Goal: Task Accomplishment & Management: Manage account settings

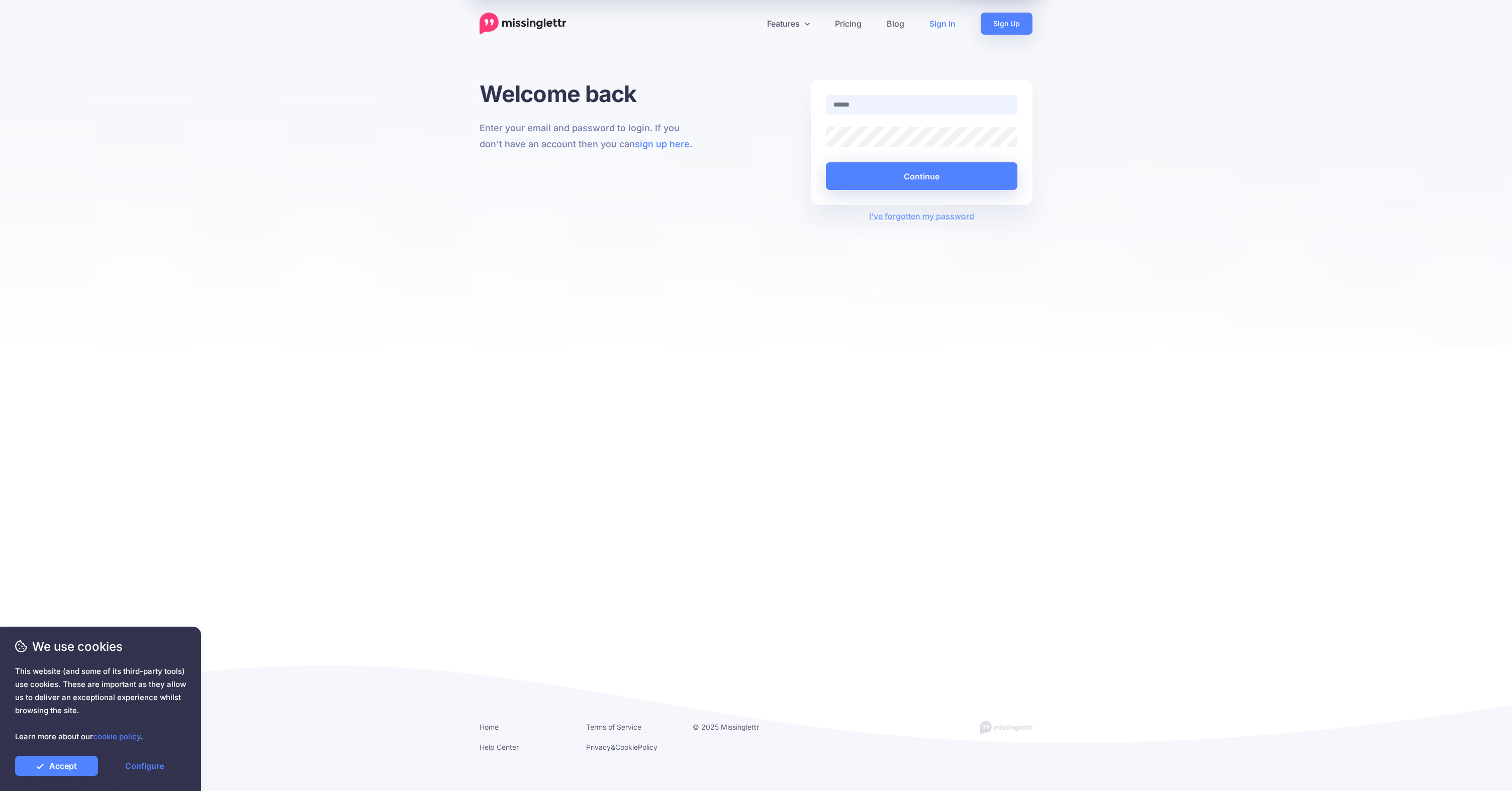
type input "**********"
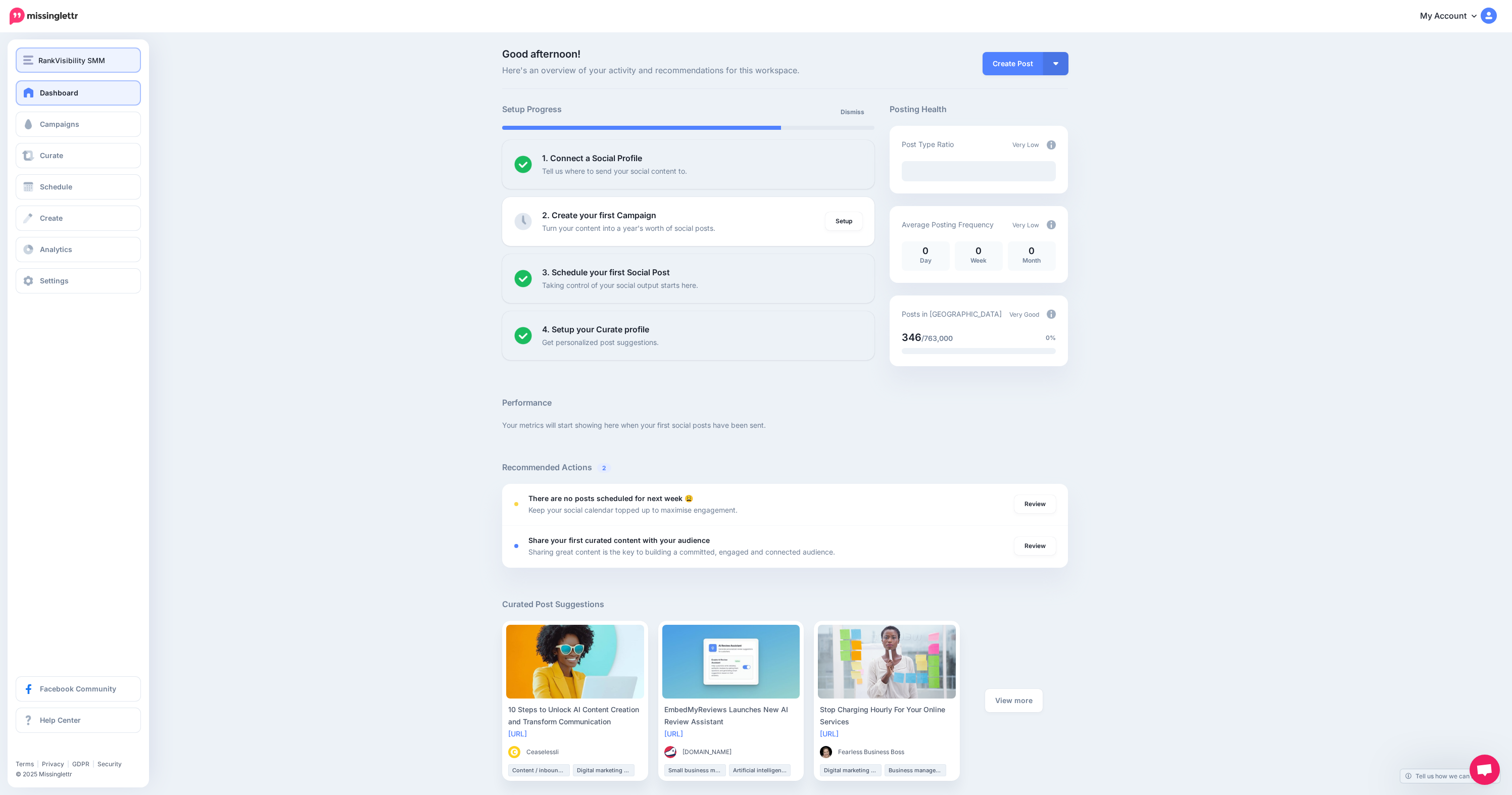
click at [34, 67] on button "RankVisibility SMM" at bounding box center [78, 60] width 125 height 26
click at [59, 112] on link "Add Workspace" at bounding box center [78, 116] width 117 height 20
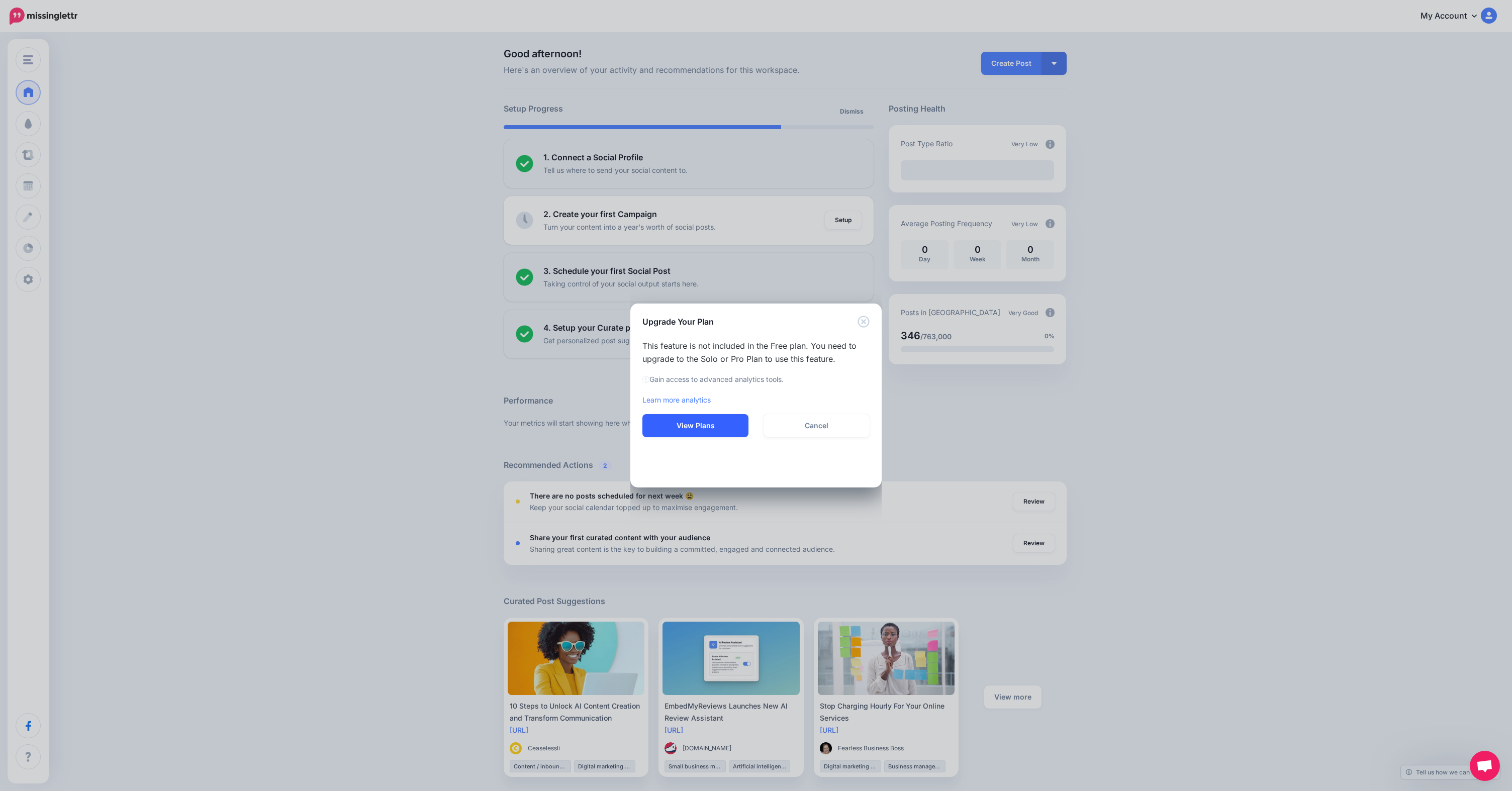
click at [701, 420] on button "View Plans" at bounding box center [695, 425] width 106 height 24
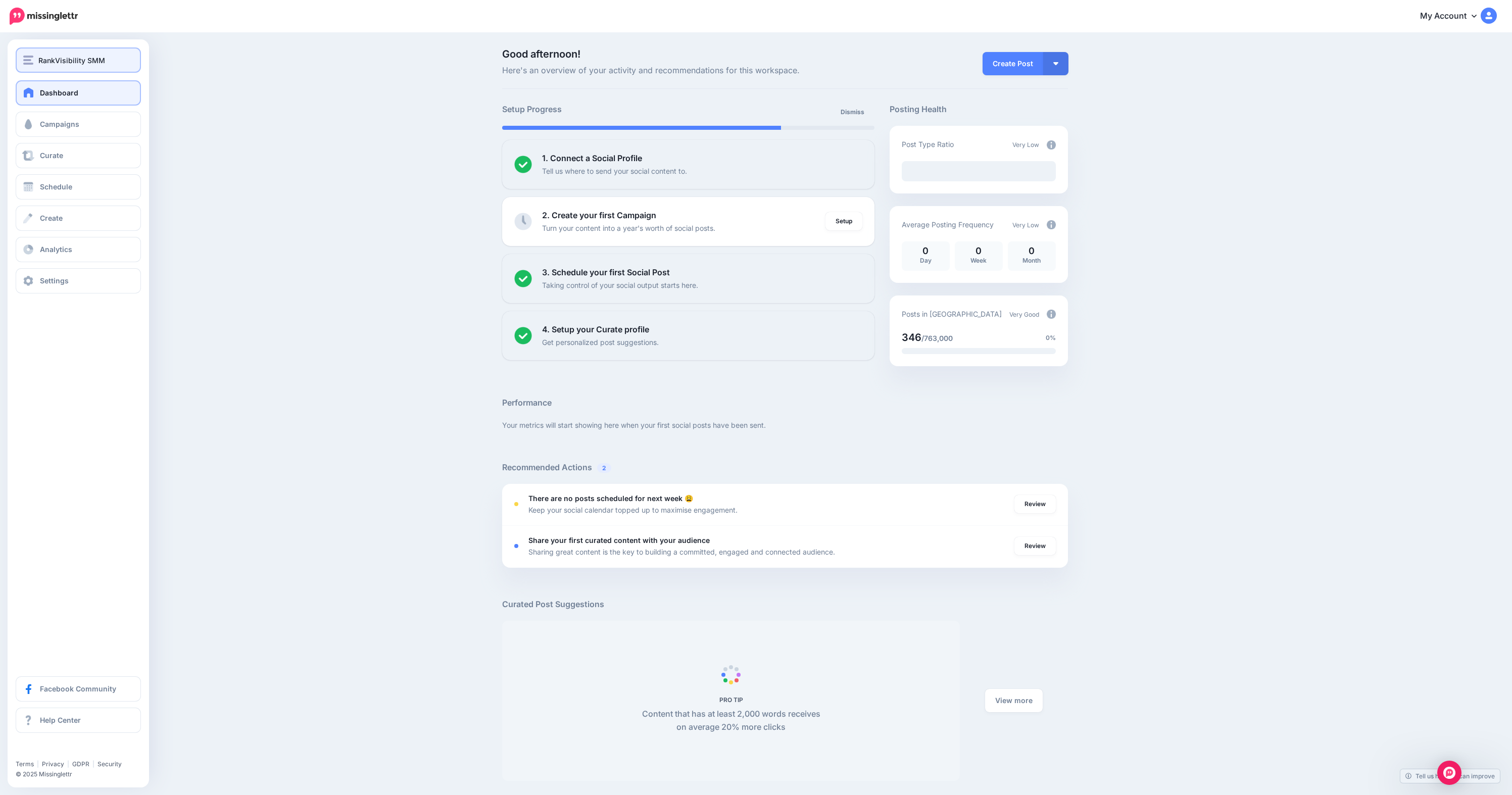
click at [30, 65] on div "RankVisibility SMM" at bounding box center [78, 60] width 110 height 11
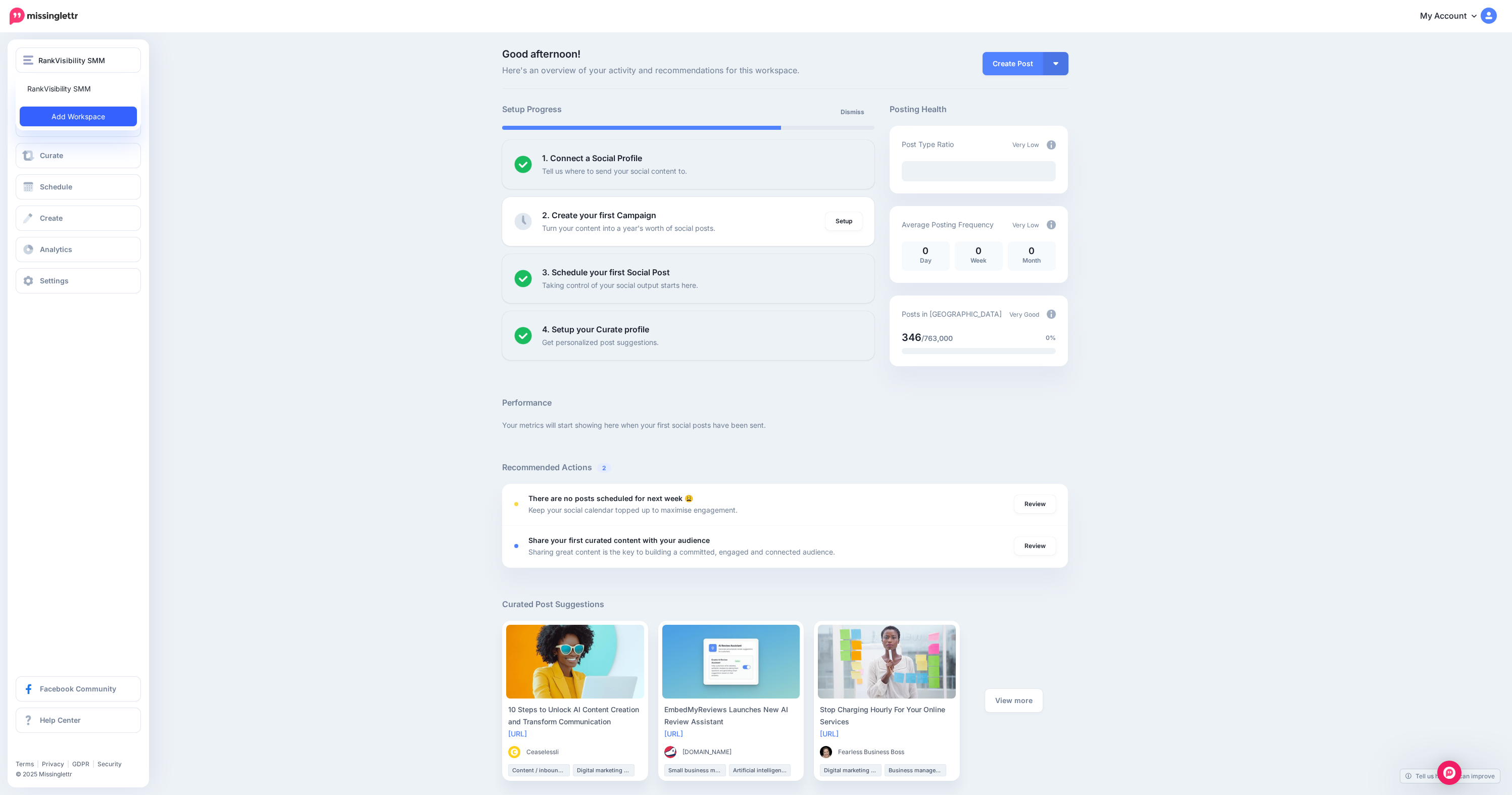
click at [68, 113] on link "Add Workspace" at bounding box center [78, 116] width 117 height 20
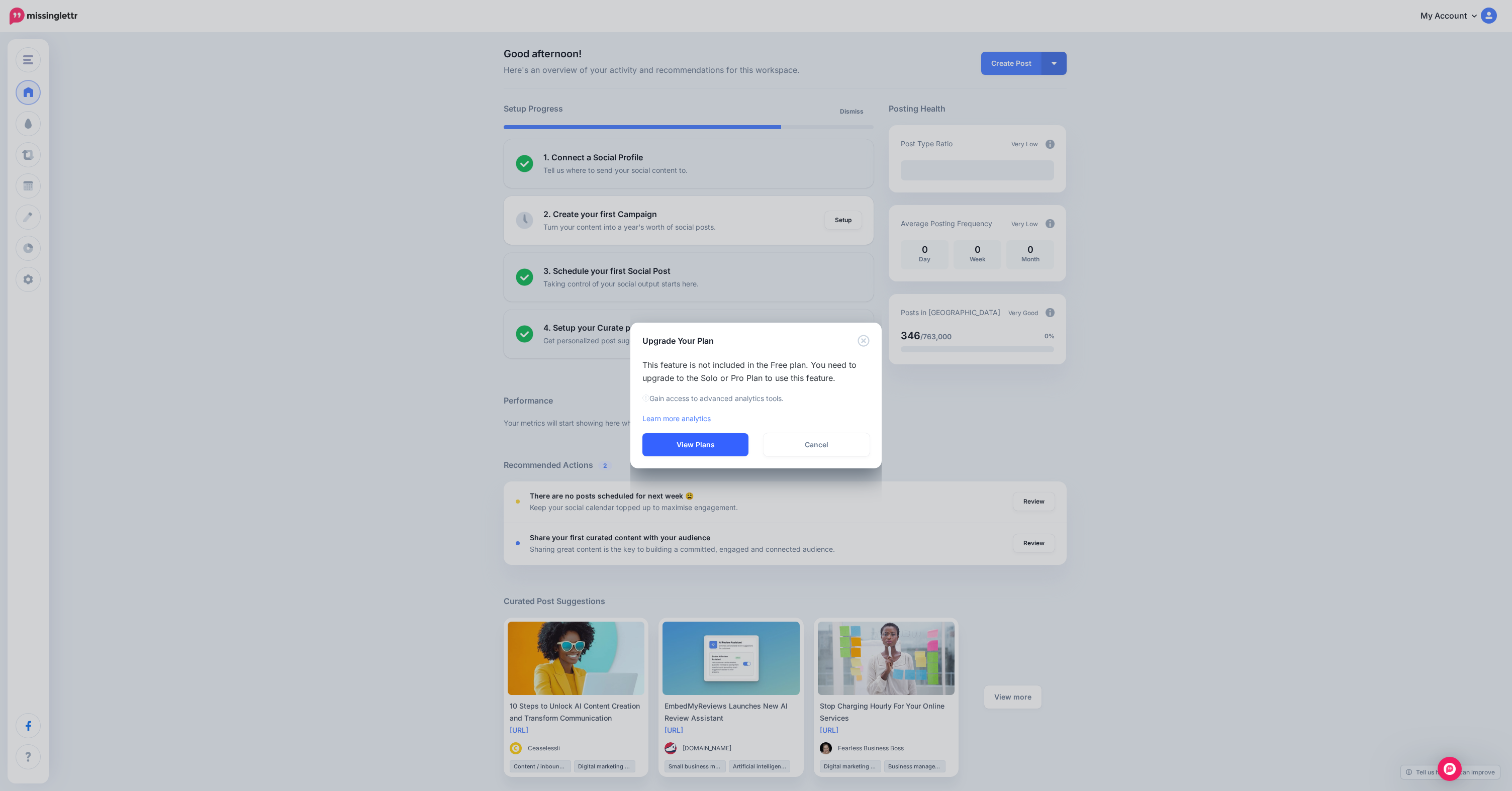
click at [728, 439] on button "View Plans" at bounding box center [695, 444] width 106 height 24
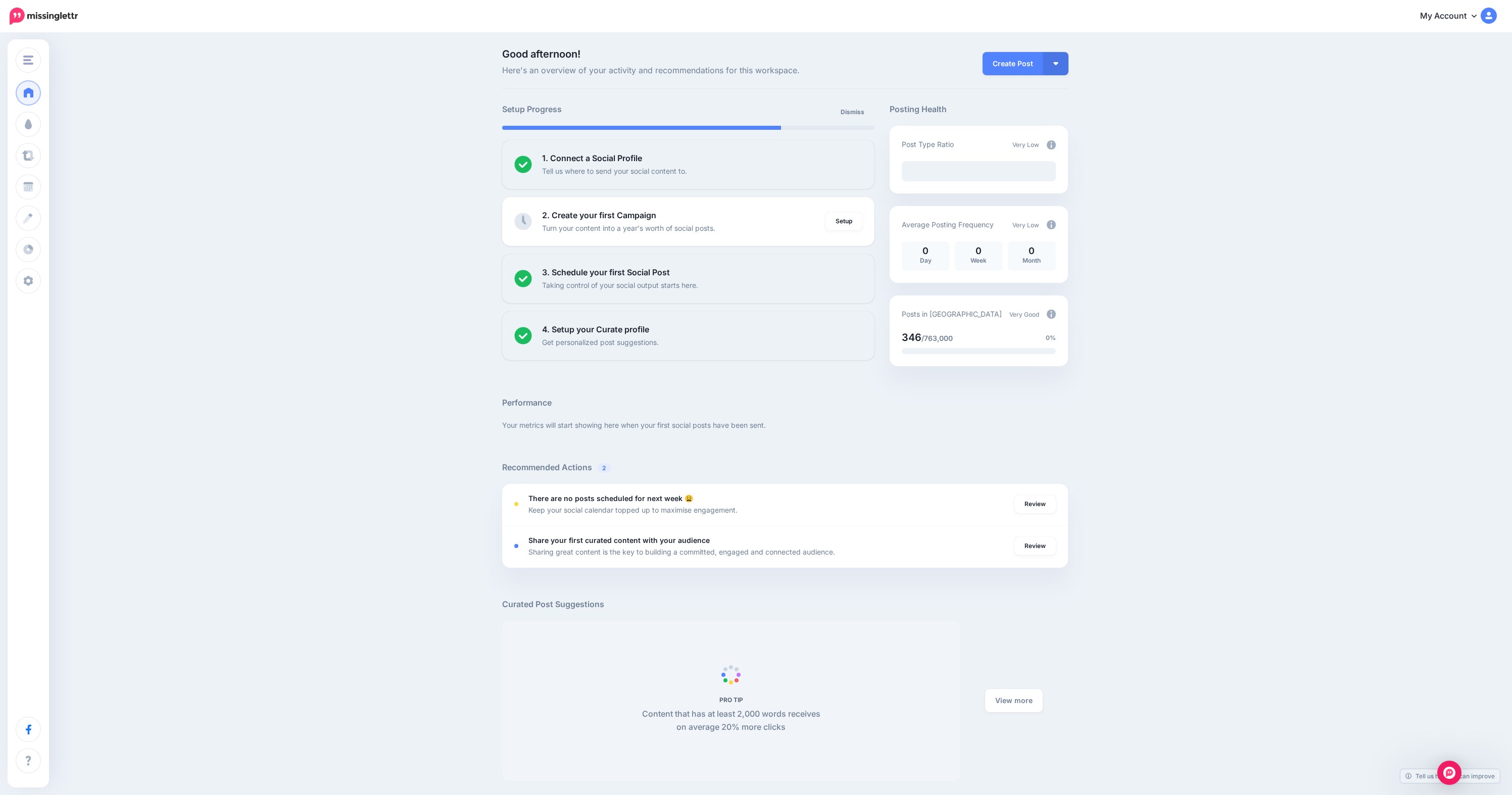
click at [343, 322] on div "Good afternoon! Here's an overview of your activity and recommendations for thi…" at bounding box center [756, 451] width 1512 height 834
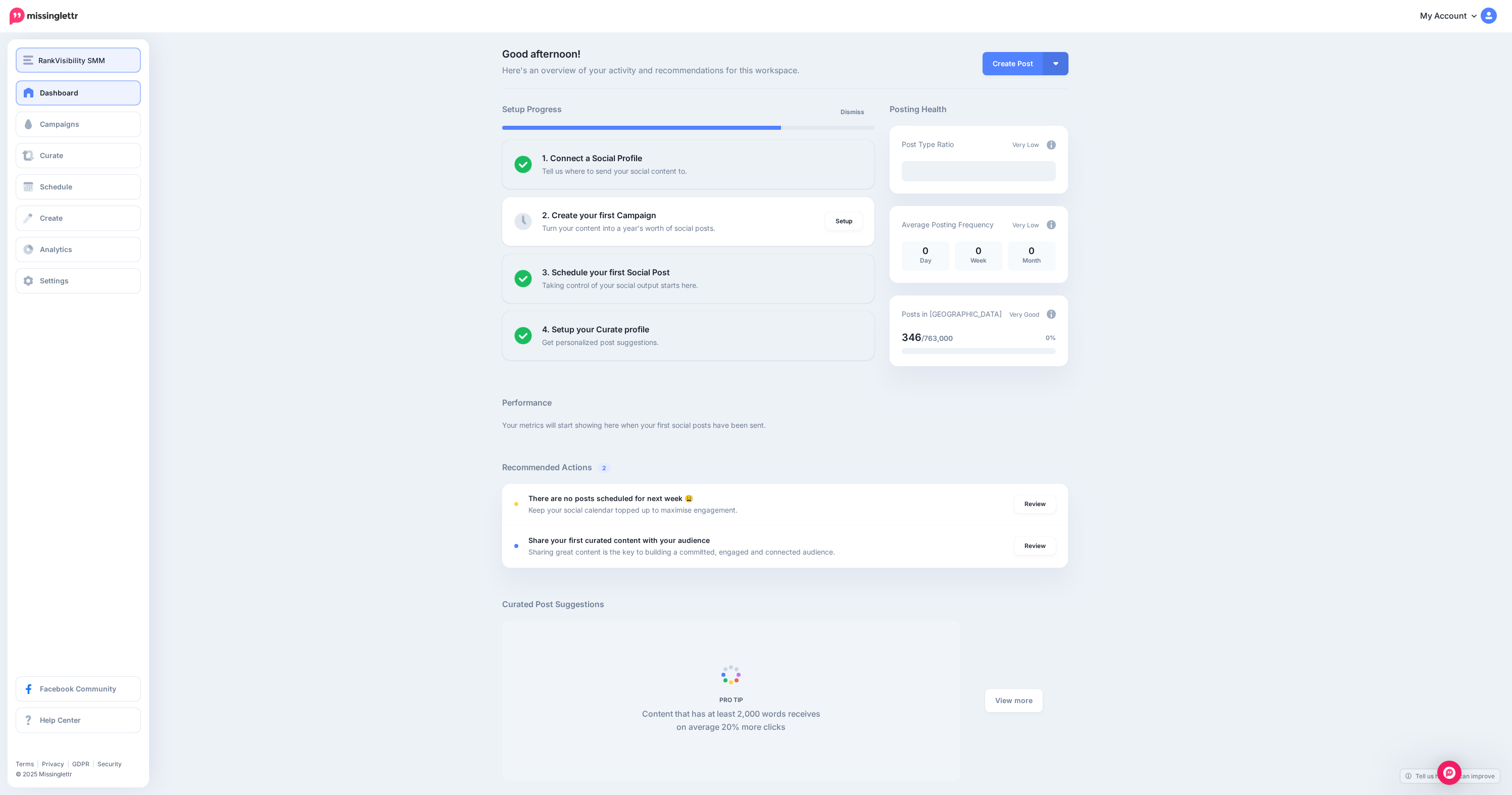
click at [44, 68] on button "RankVisibility SMM" at bounding box center [78, 60] width 125 height 26
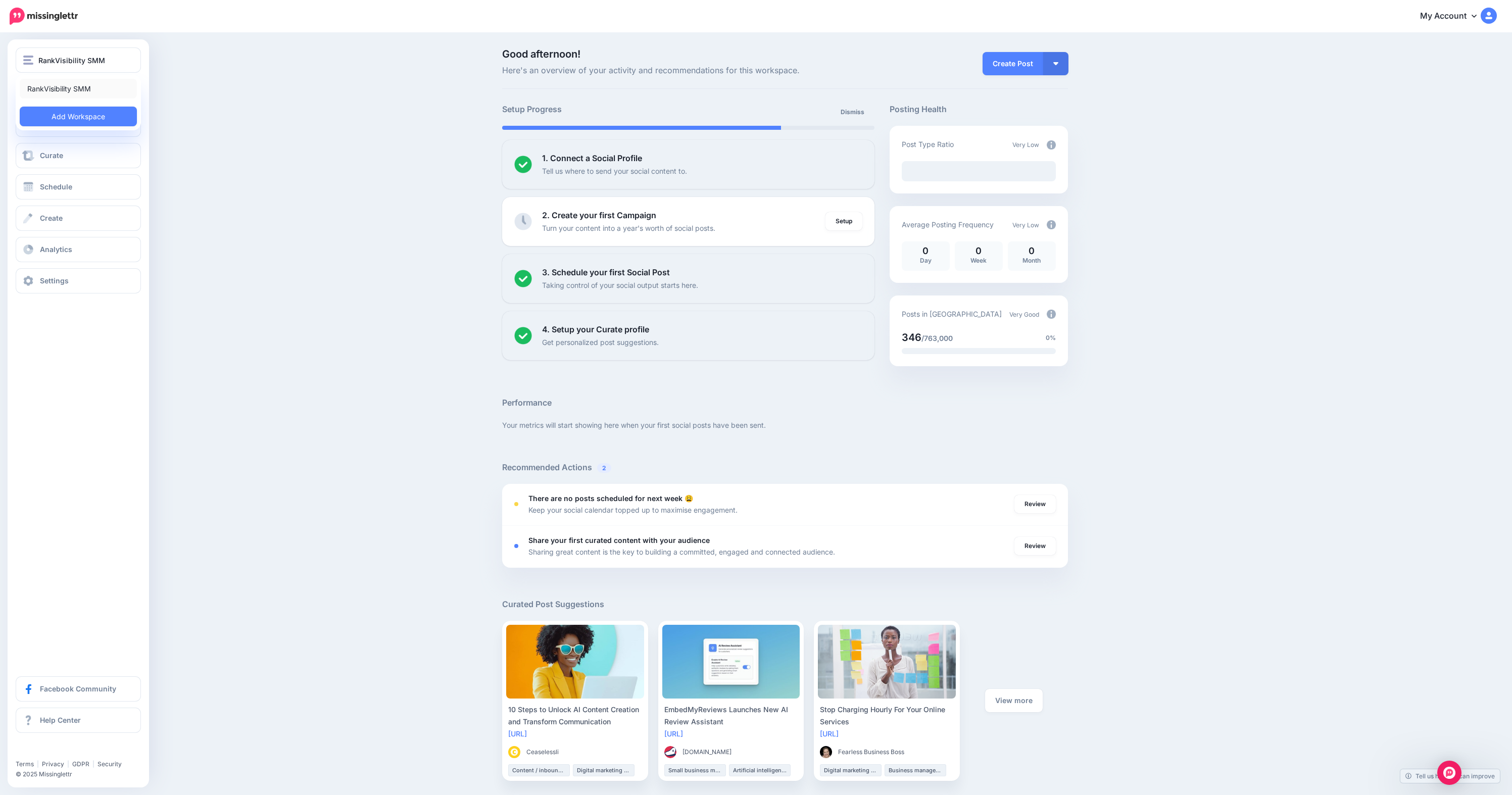
click at [105, 95] on link "RankVisibility SMM" at bounding box center [78, 88] width 117 height 20
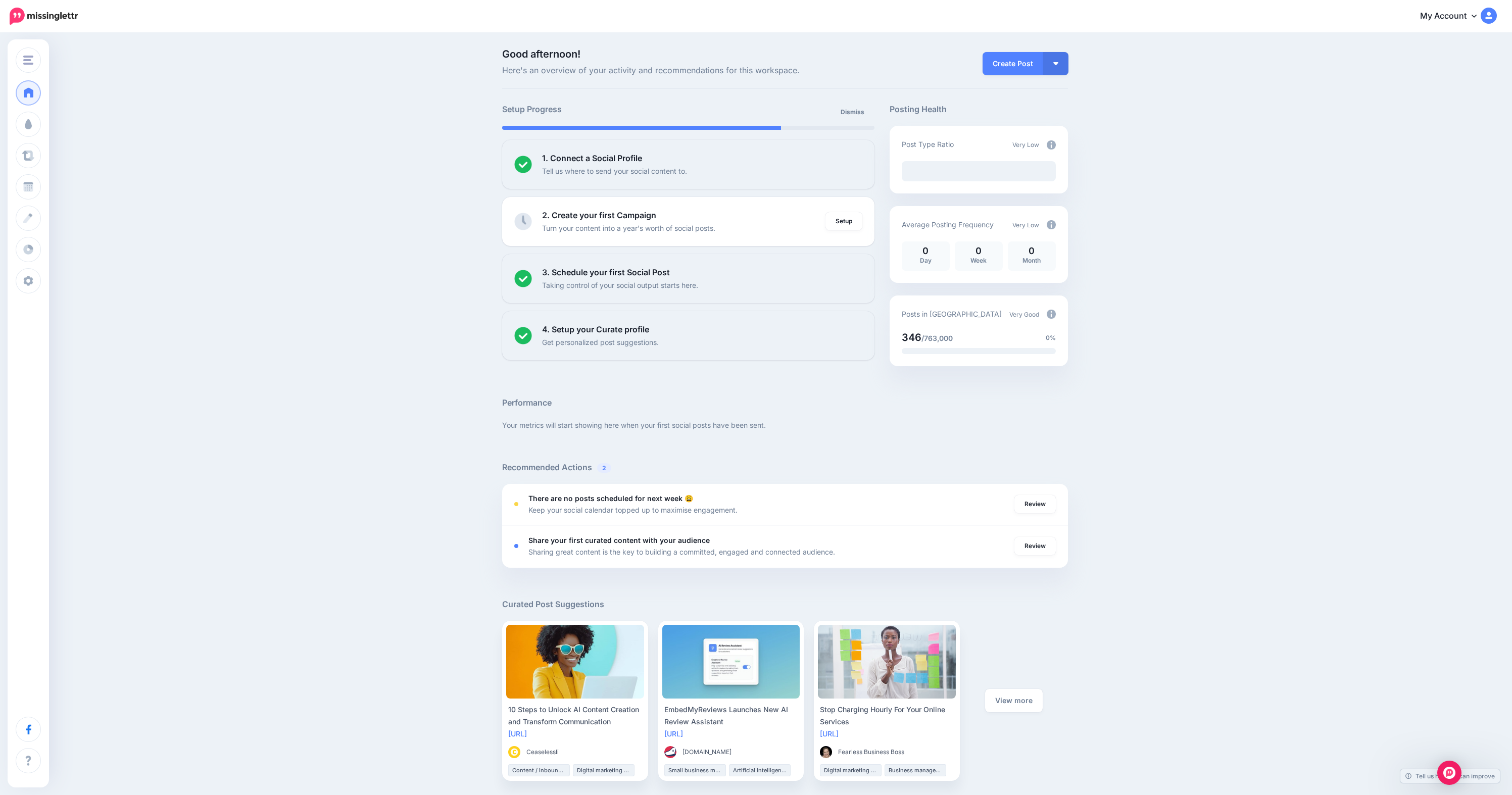
click at [272, 213] on div "Good afternoon! Here's an overview of your activity and recommendations for thi…" at bounding box center [756, 451] width 1512 height 834
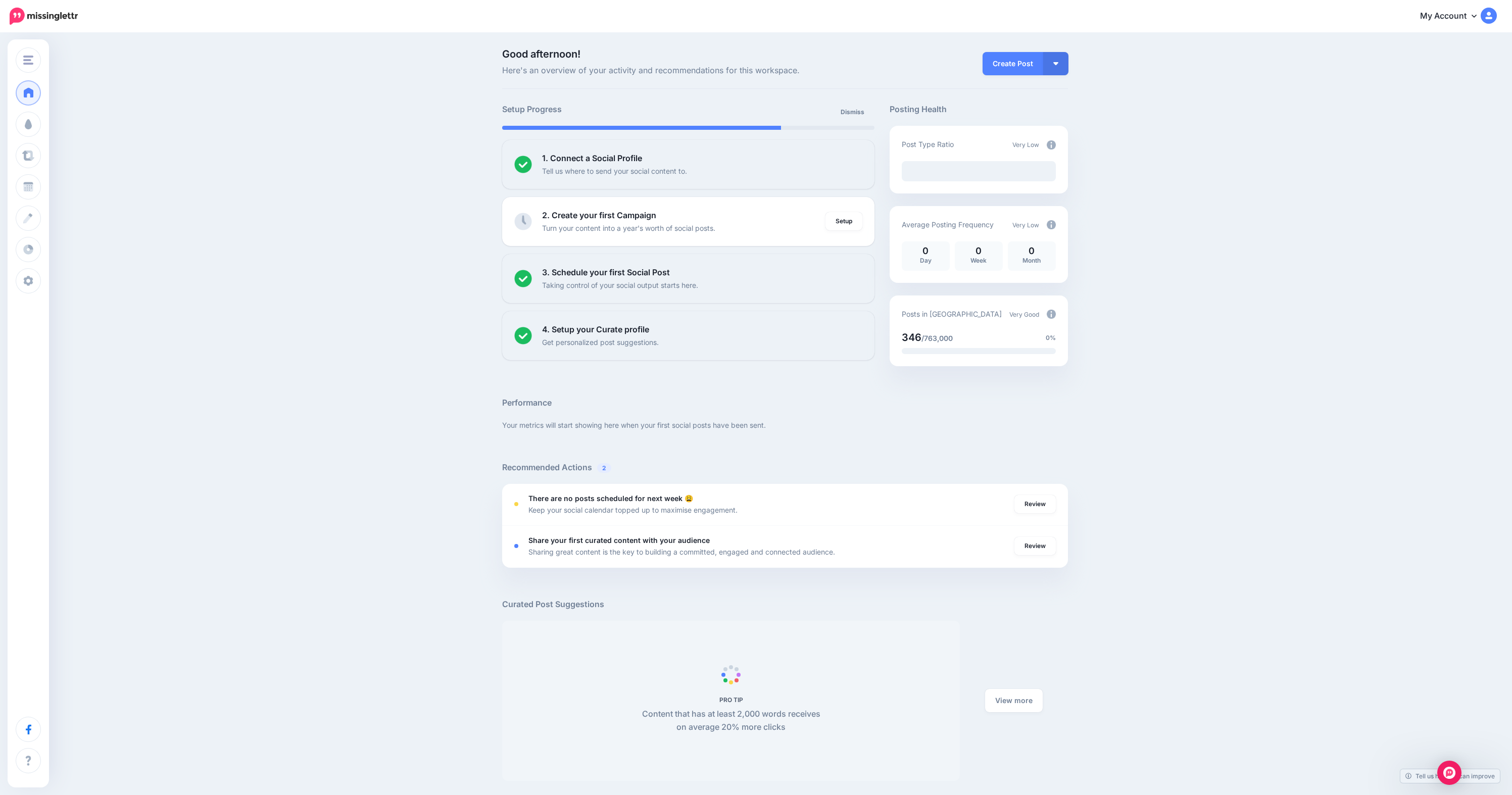
click at [1459, 17] on link "My Account" at bounding box center [1453, 16] width 87 height 25
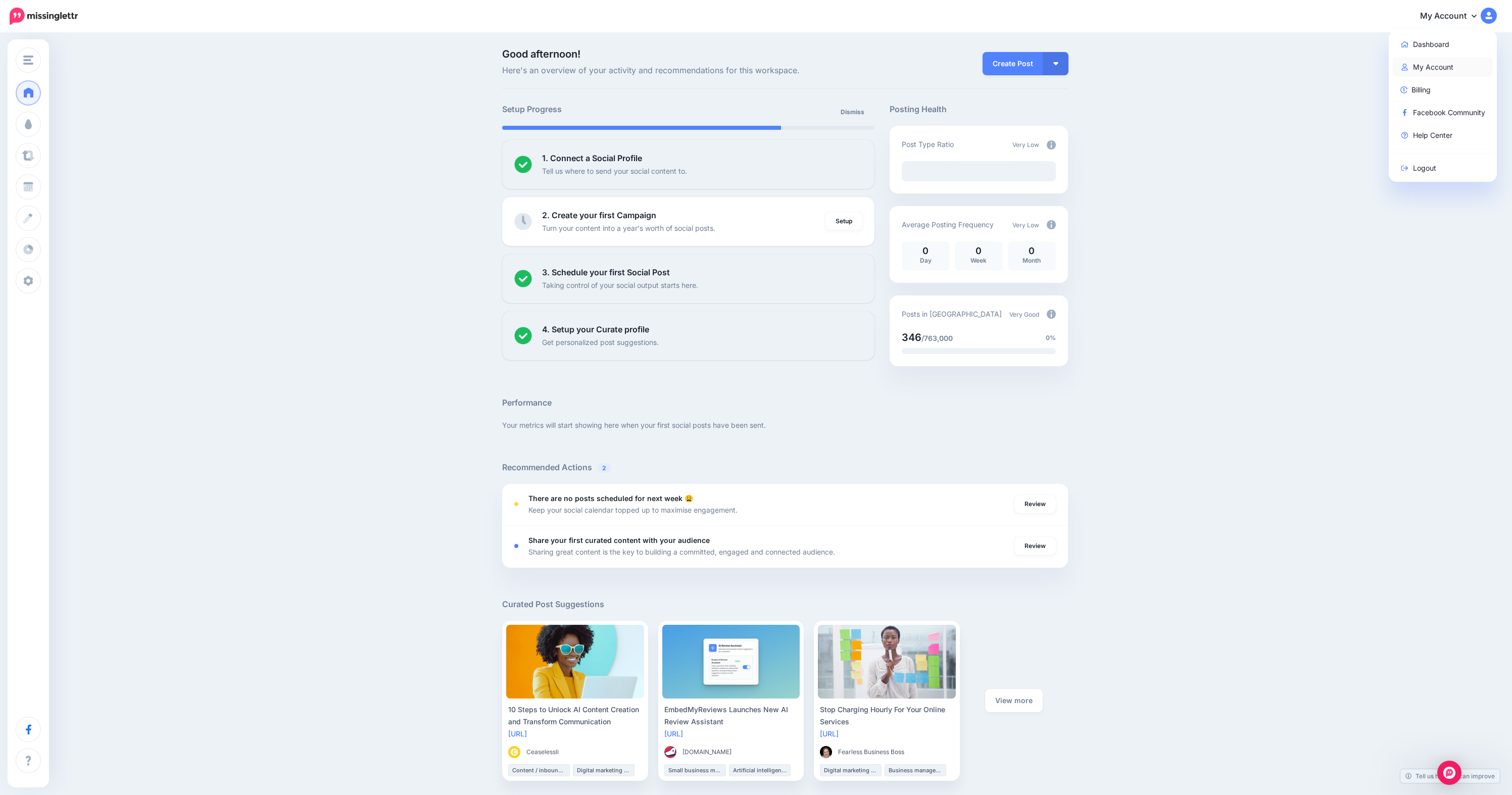
click at [1449, 58] on link "My Account" at bounding box center [1443, 66] width 100 height 20
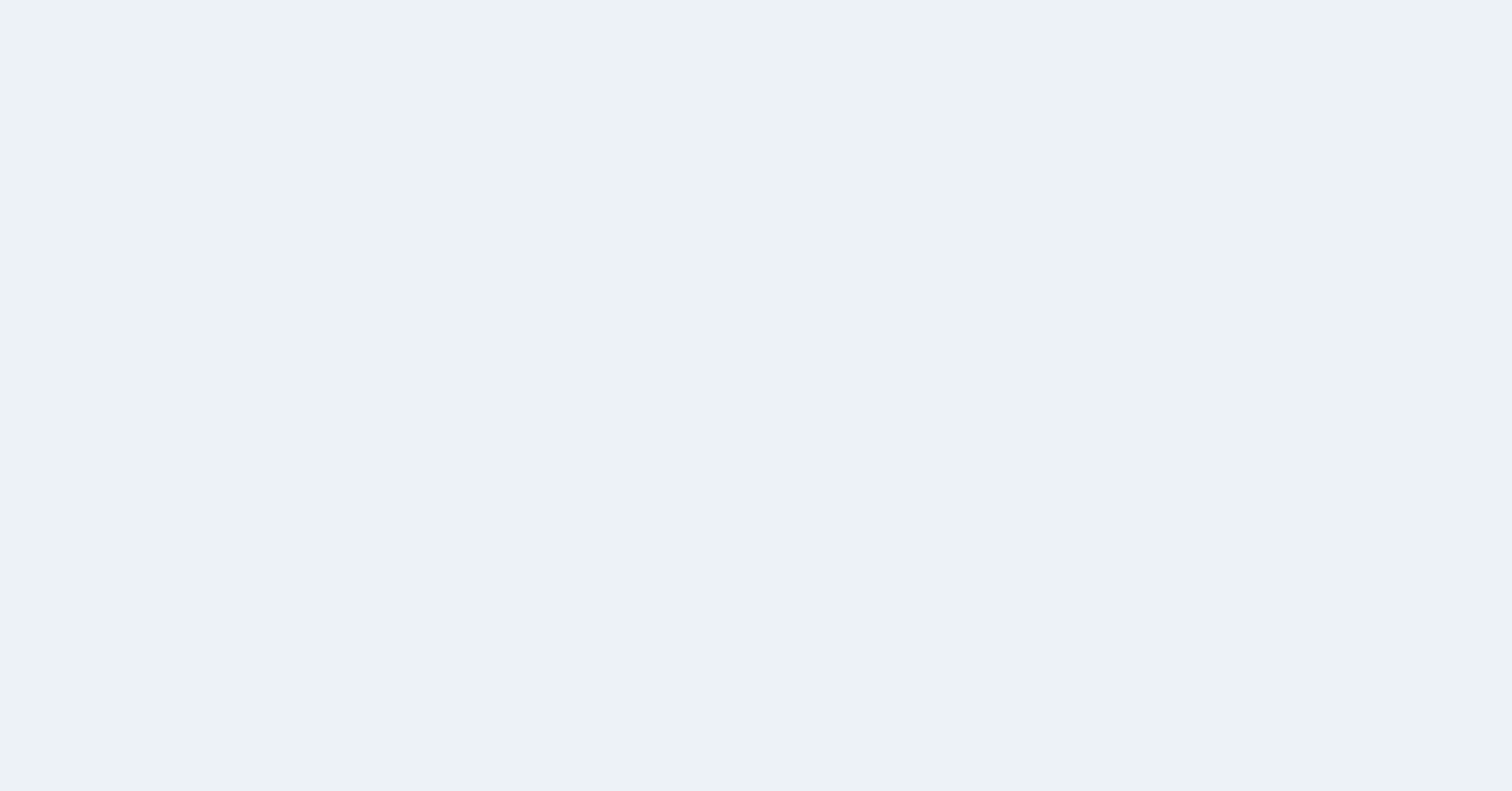
select select
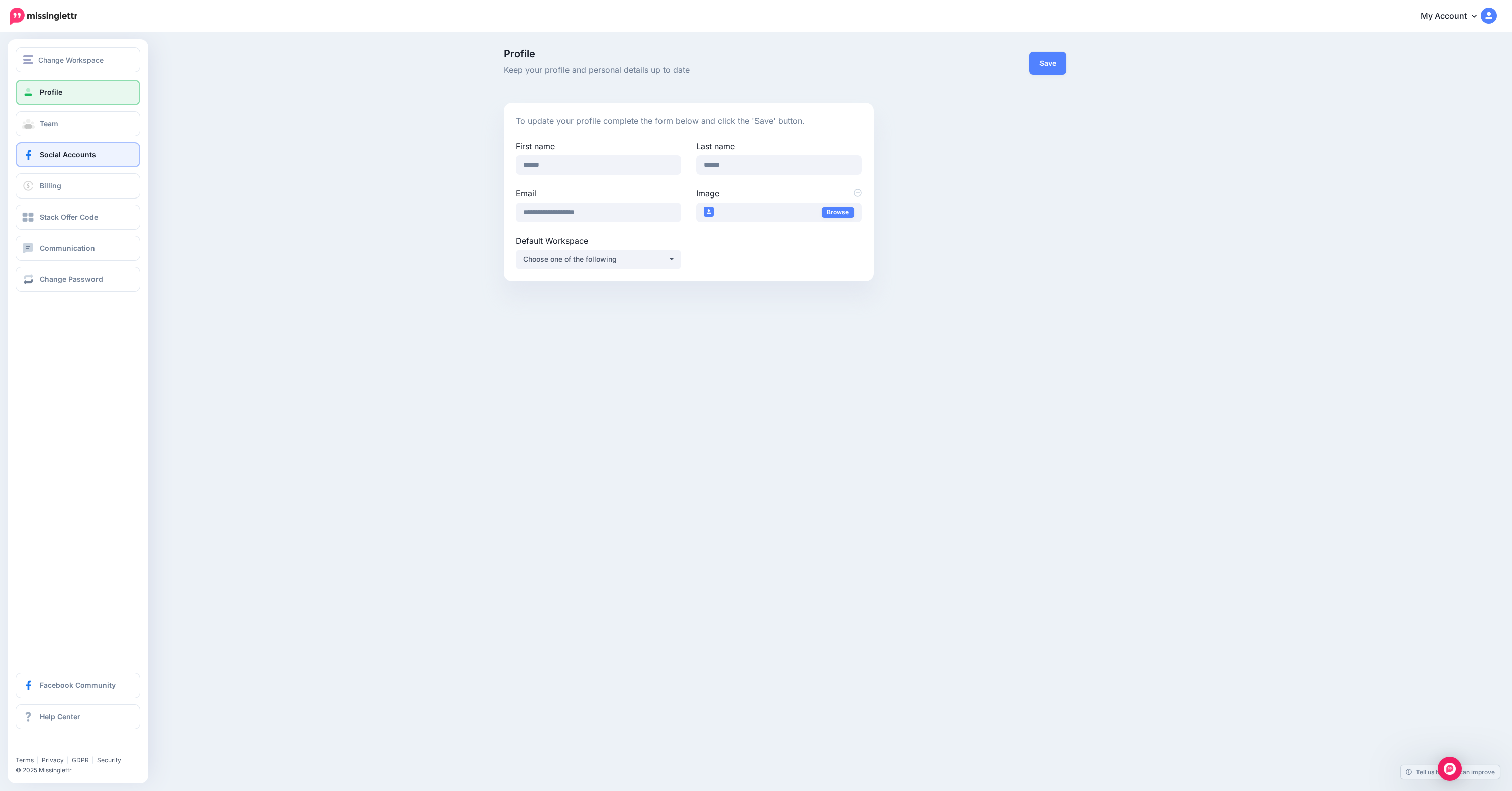
click at [49, 160] on link "Social Accounts" at bounding box center [78, 154] width 124 height 25
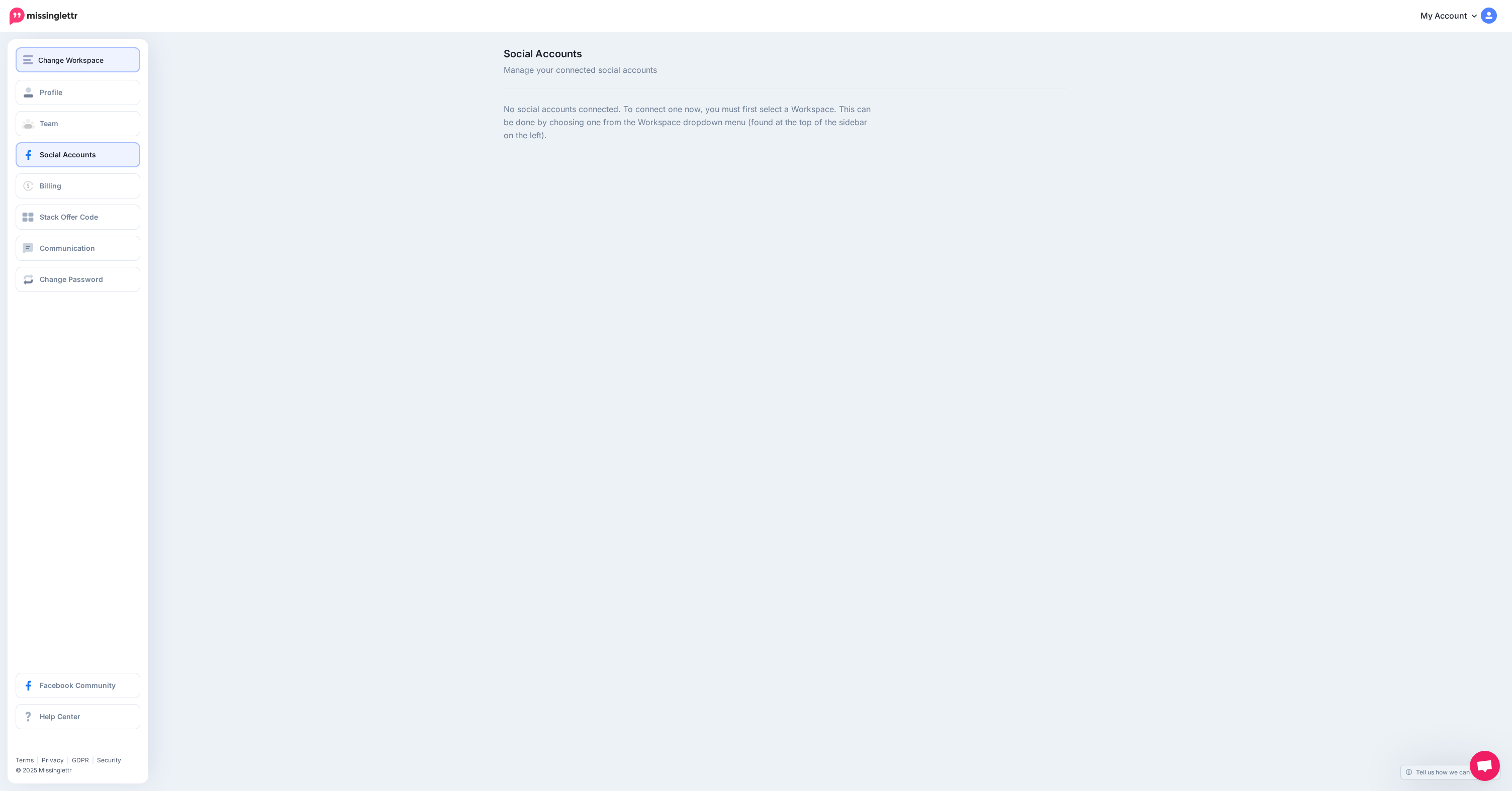
click at [34, 65] on div "Change Workspace" at bounding box center [78, 60] width 109 height 11
click at [62, 89] on link "RankVisibility SMM" at bounding box center [78, 87] width 117 height 20
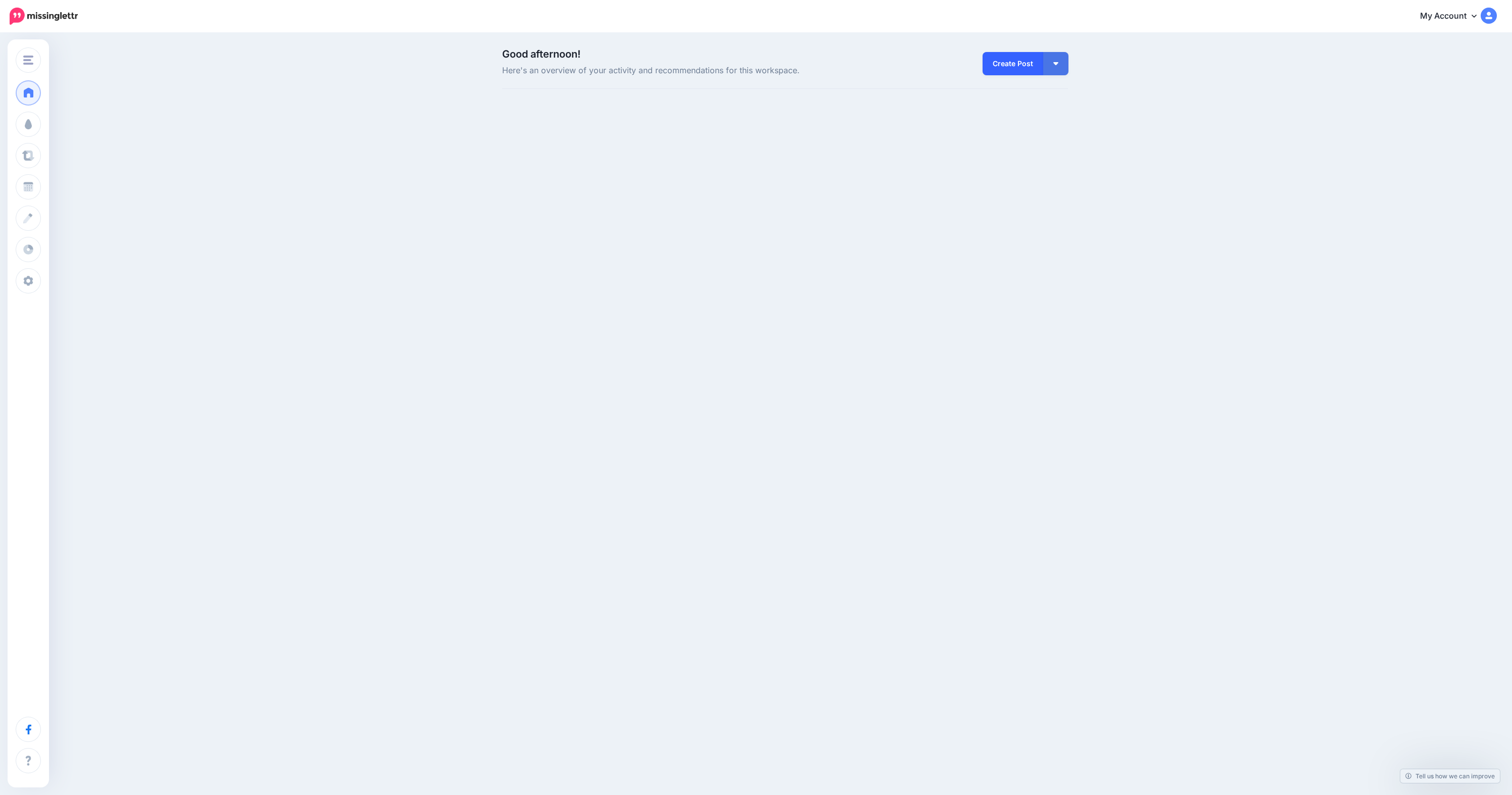
click at [1014, 65] on link "Create Post" at bounding box center [1013, 63] width 61 height 24
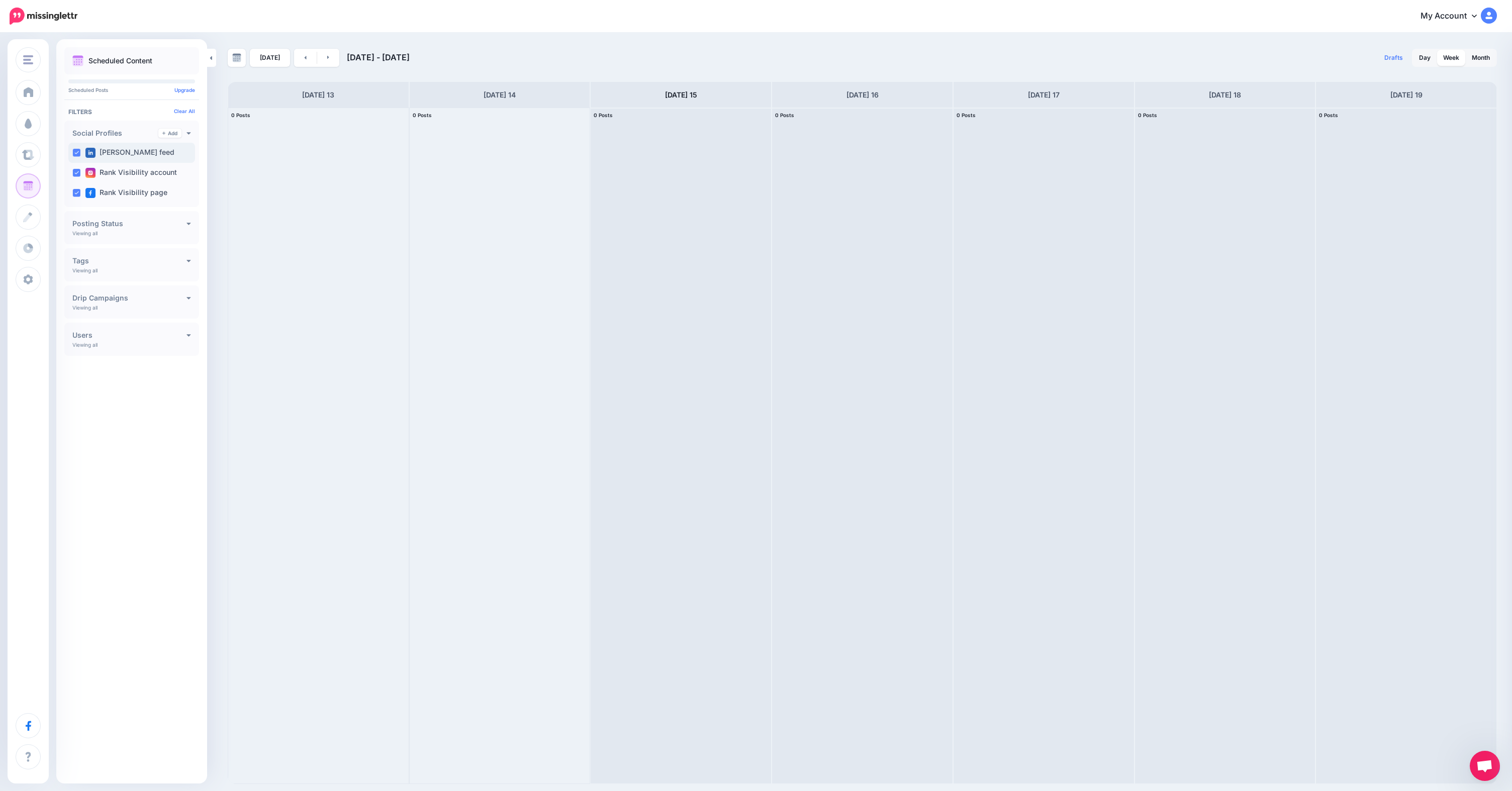
click at [74, 154] on ins at bounding box center [76, 152] width 8 height 8
click at [578, 30] on nav "My Account Dashboard My Account Billing Facebook Community Help Center" at bounding box center [756, 16] width 1497 height 32
